Goal: Task Accomplishment & Management: Use online tool/utility

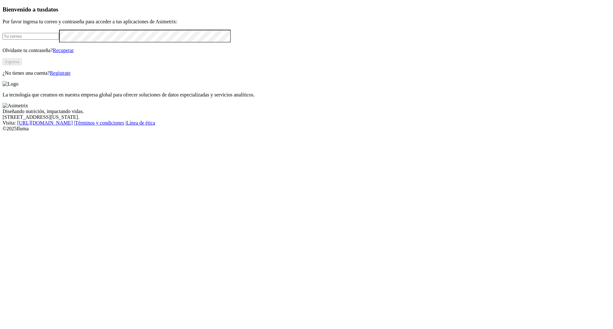
click at [124, 42] on form at bounding box center [306, 36] width 607 height 13
click at [59, 40] on input "email" at bounding box center [31, 36] width 56 height 7
type input "Calidad.fincasmeta@aliar.com.co"
click input "submit" at bounding box center [0, 0] width 0 height 0
